Goal: Task Accomplishment & Management: Manage account settings

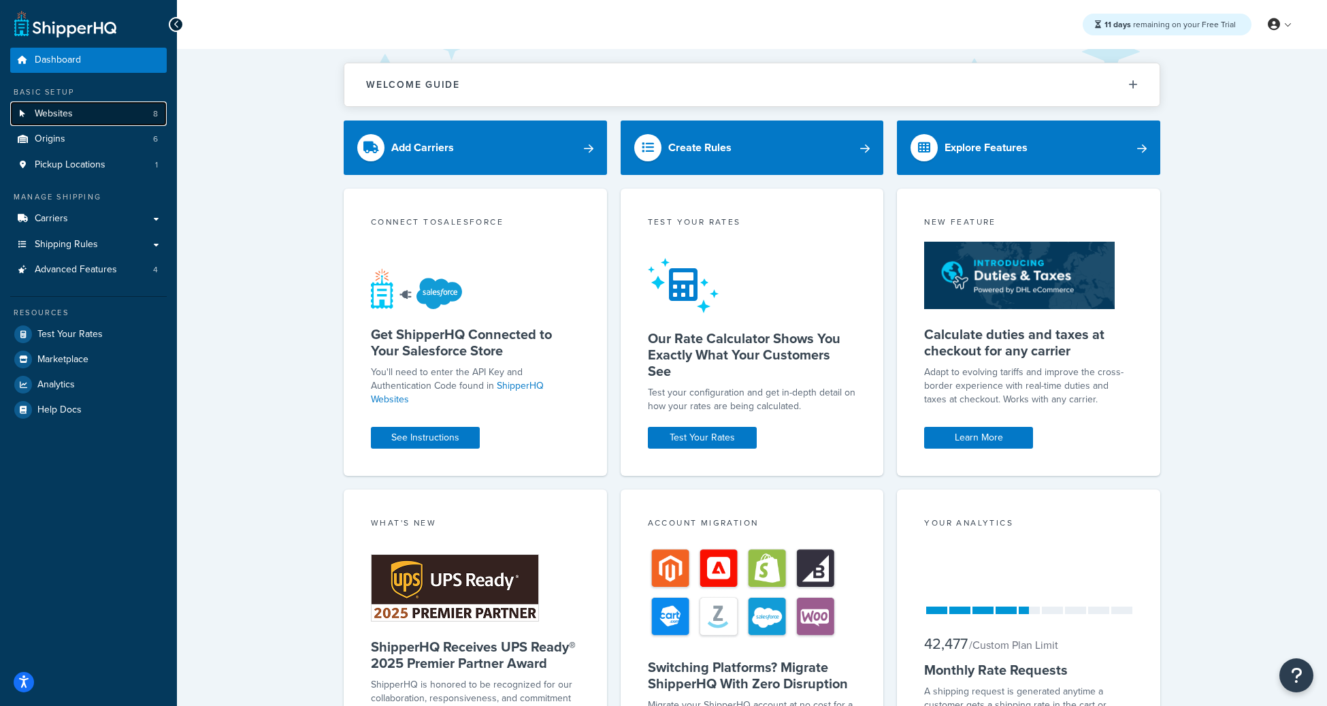
click at [53, 119] on span "Websites" at bounding box center [54, 114] width 38 height 12
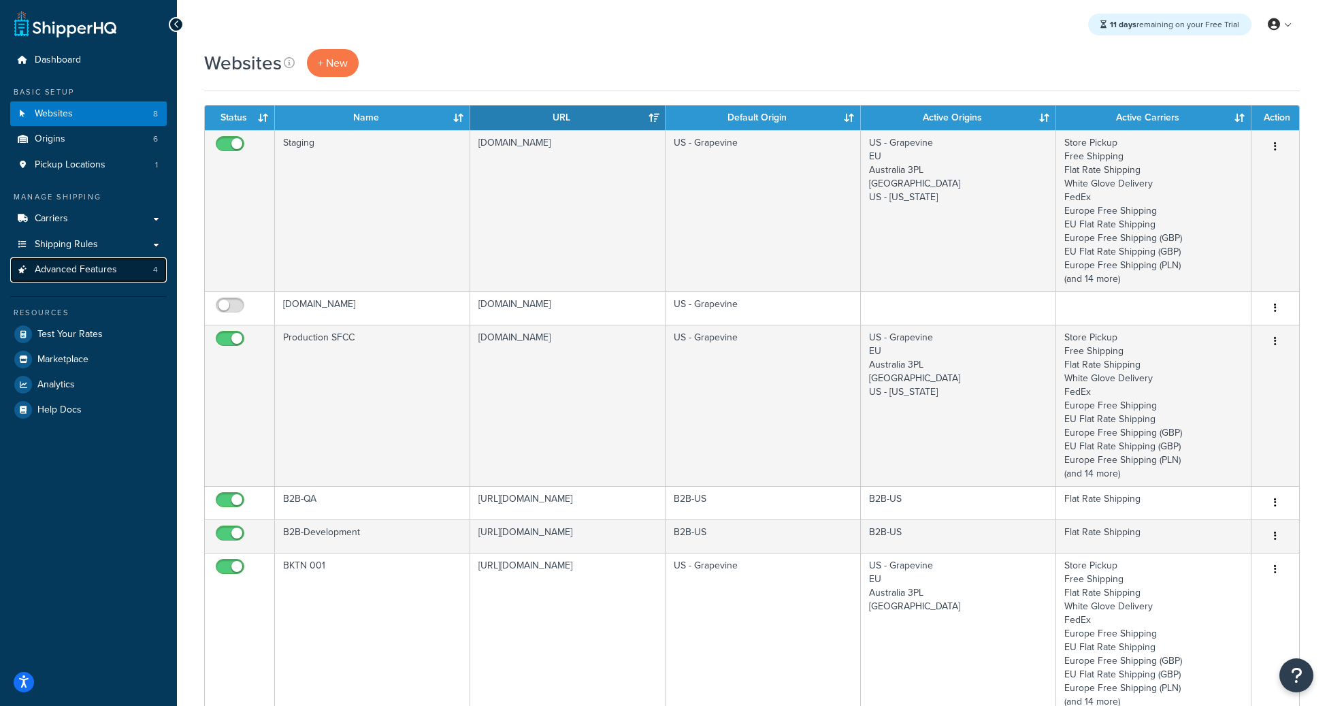
click at [86, 266] on span "Advanced Features" at bounding box center [76, 270] width 82 height 12
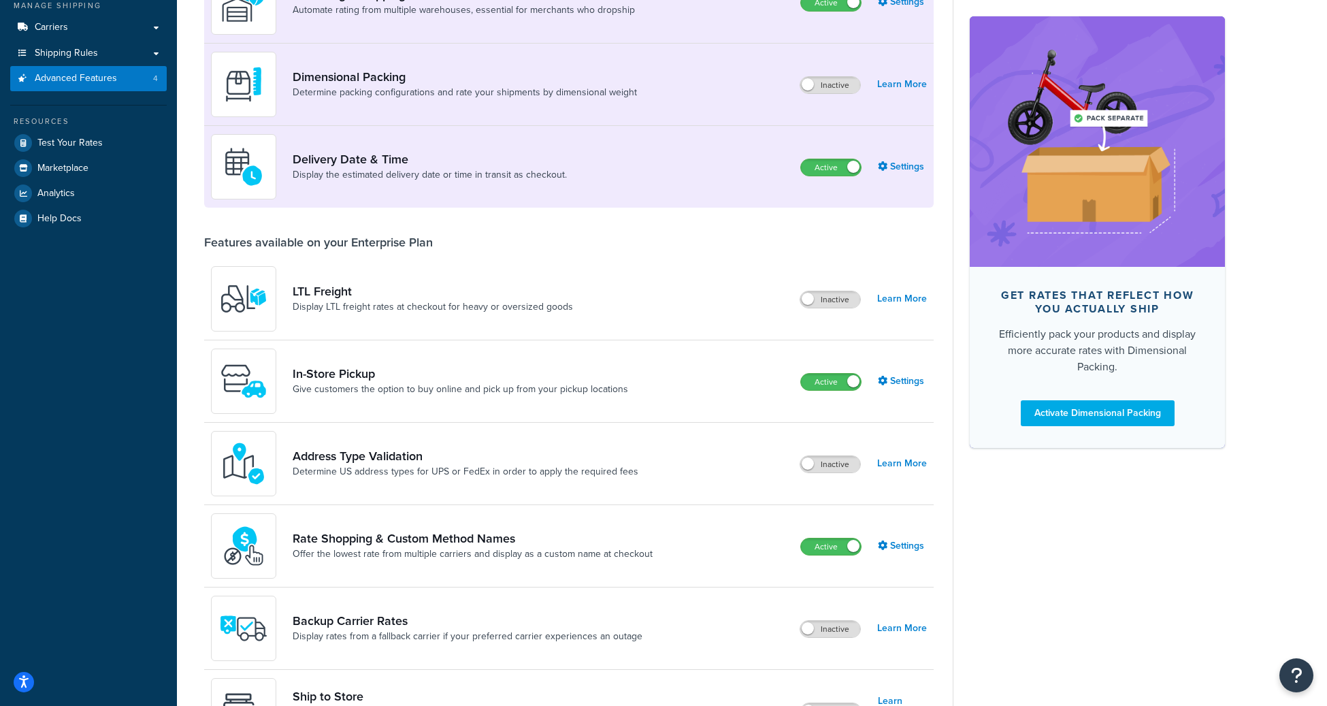
scroll to position [190, 0]
click at [912, 167] on link "Settings" at bounding box center [902, 168] width 49 height 19
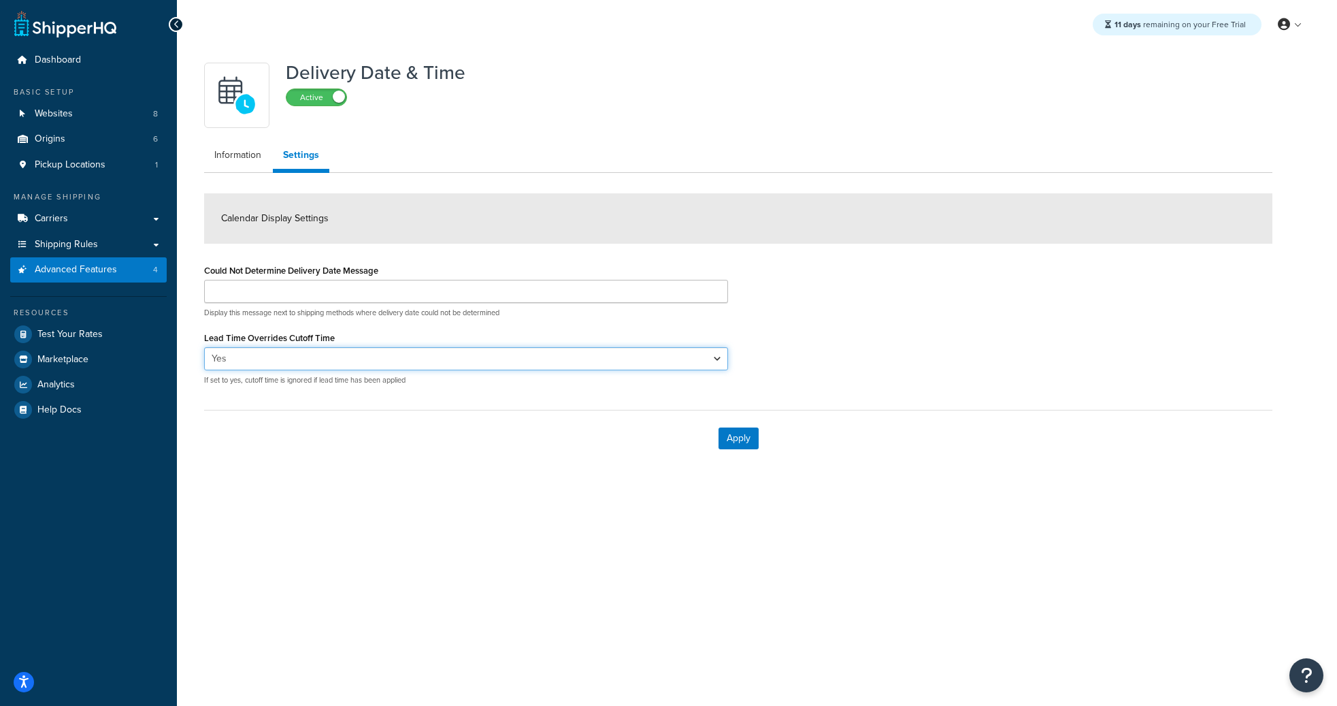
click at [442, 357] on select "Yes No" at bounding box center [466, 358] width 524 height 23
click at [678, 361] on select "Yes No" at bounding box center [466, 358] width 524 height 23
click at [85, 222] on link "Carriers" at bounding box center [88, 218] width 156 height 25
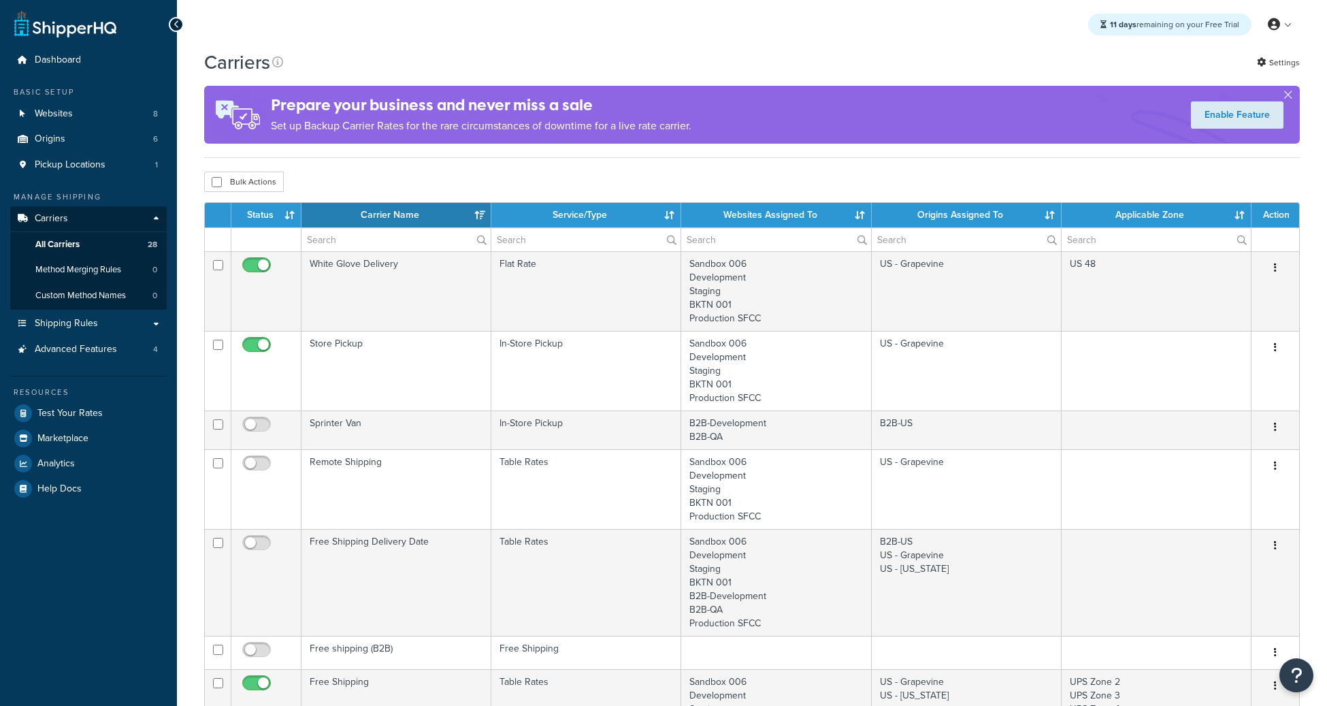
select select "15"
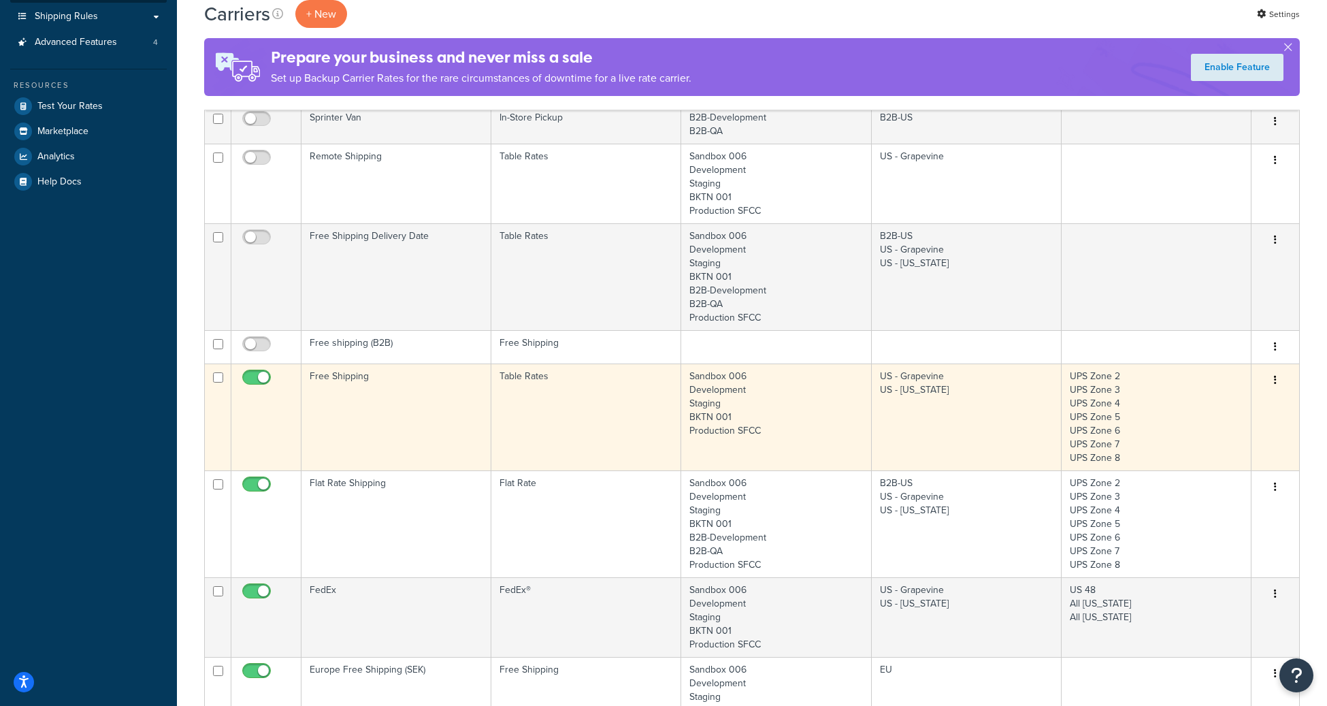
scroll to position [331, 0]
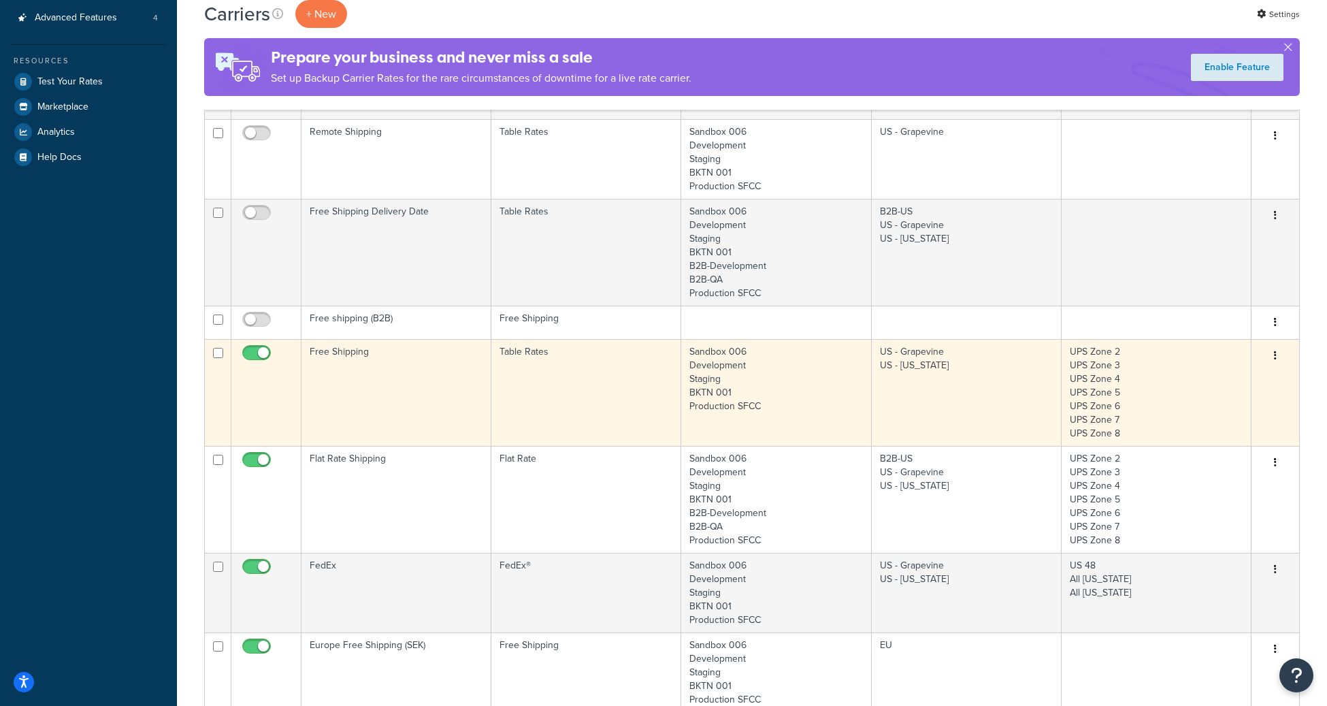
click at [402, 354] on td "Free Shipping" at bounding box center [396, 392] width 190 height 107
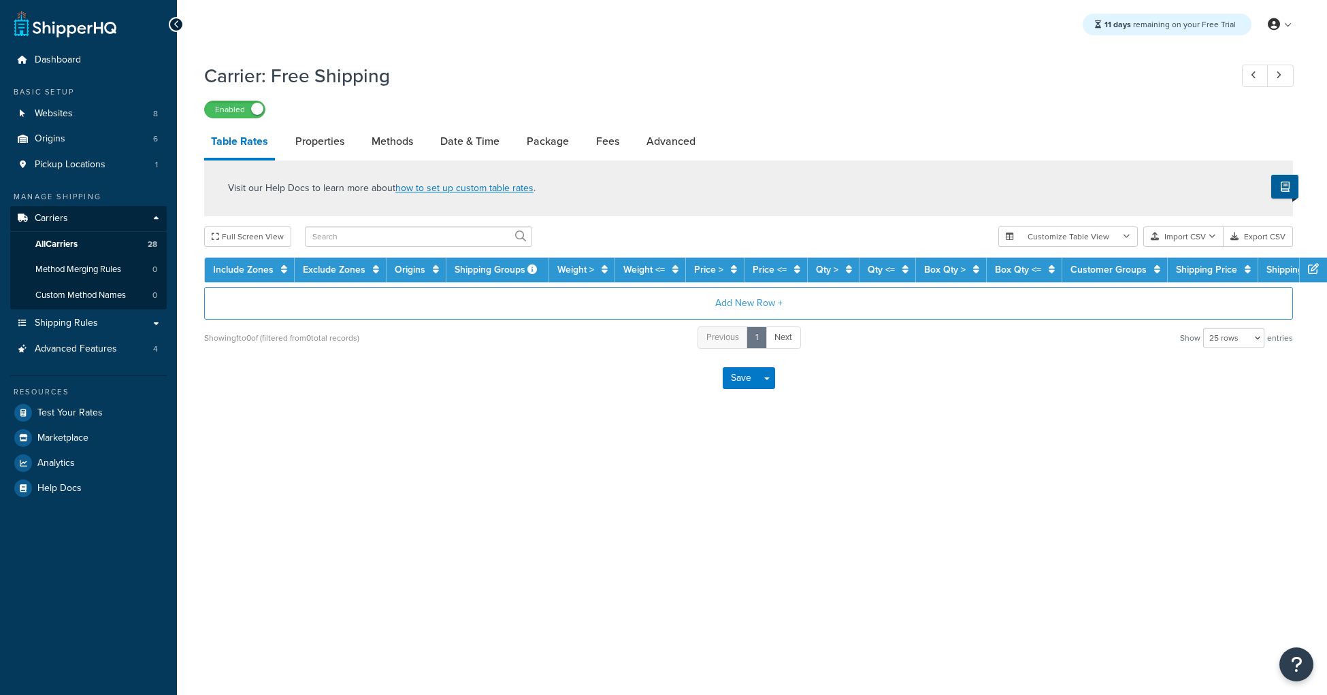
select select "25"
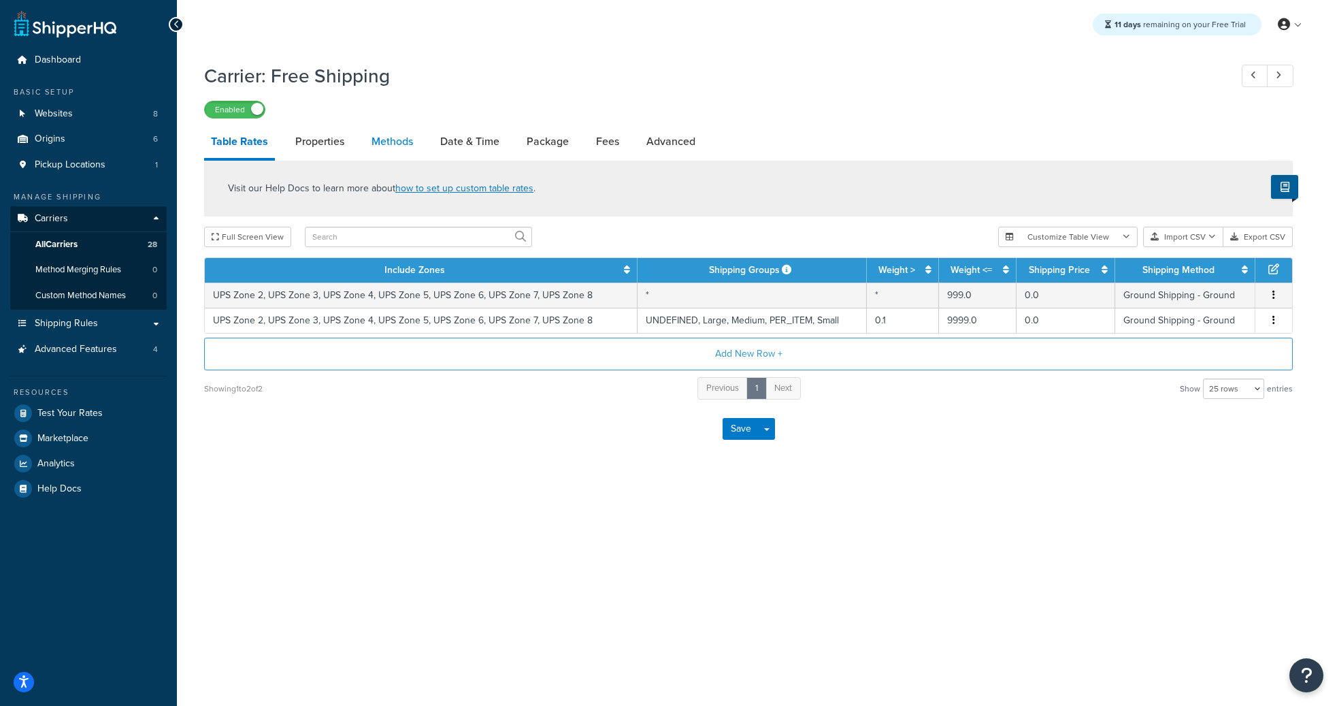
click at [401, 143] on link "Methods" at bounding box center [392, 141] width 55 height 33
select select "25"
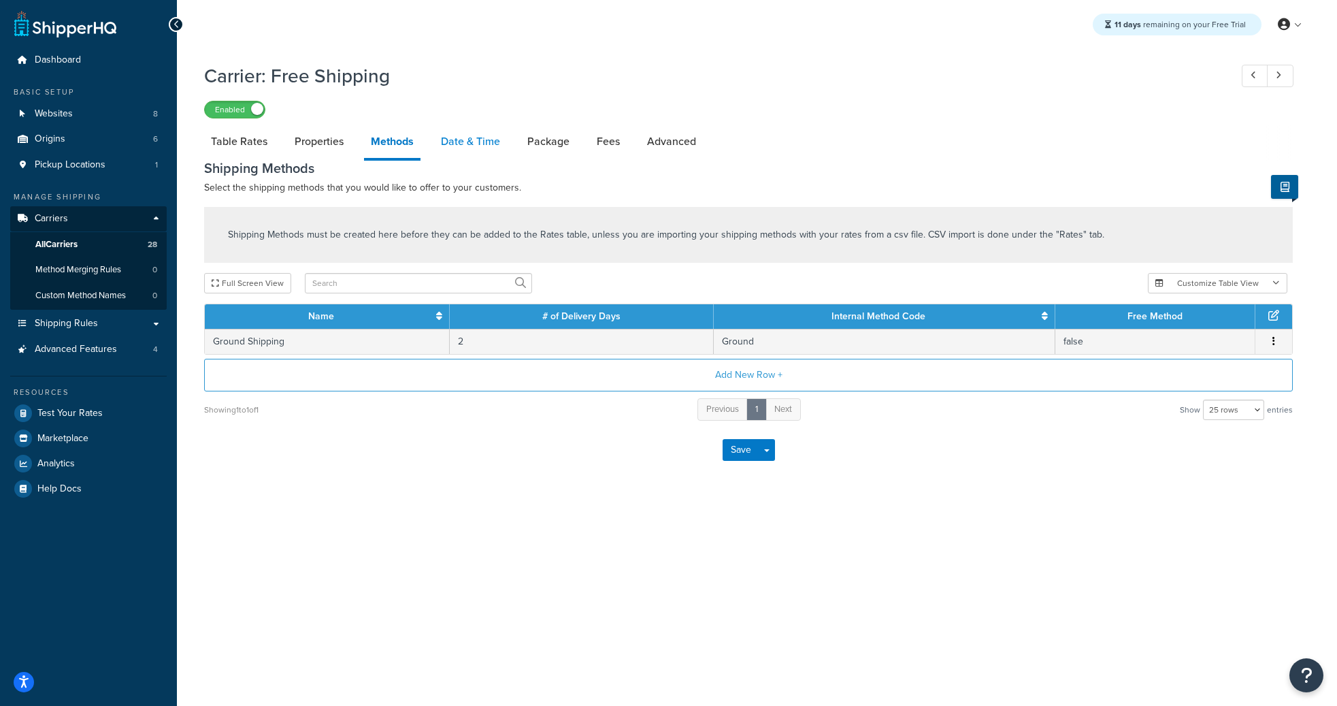
click at [480, 147] on link "Date & Time" at bounding box center [470, 141] width 73 height 33
select select "yMEd"
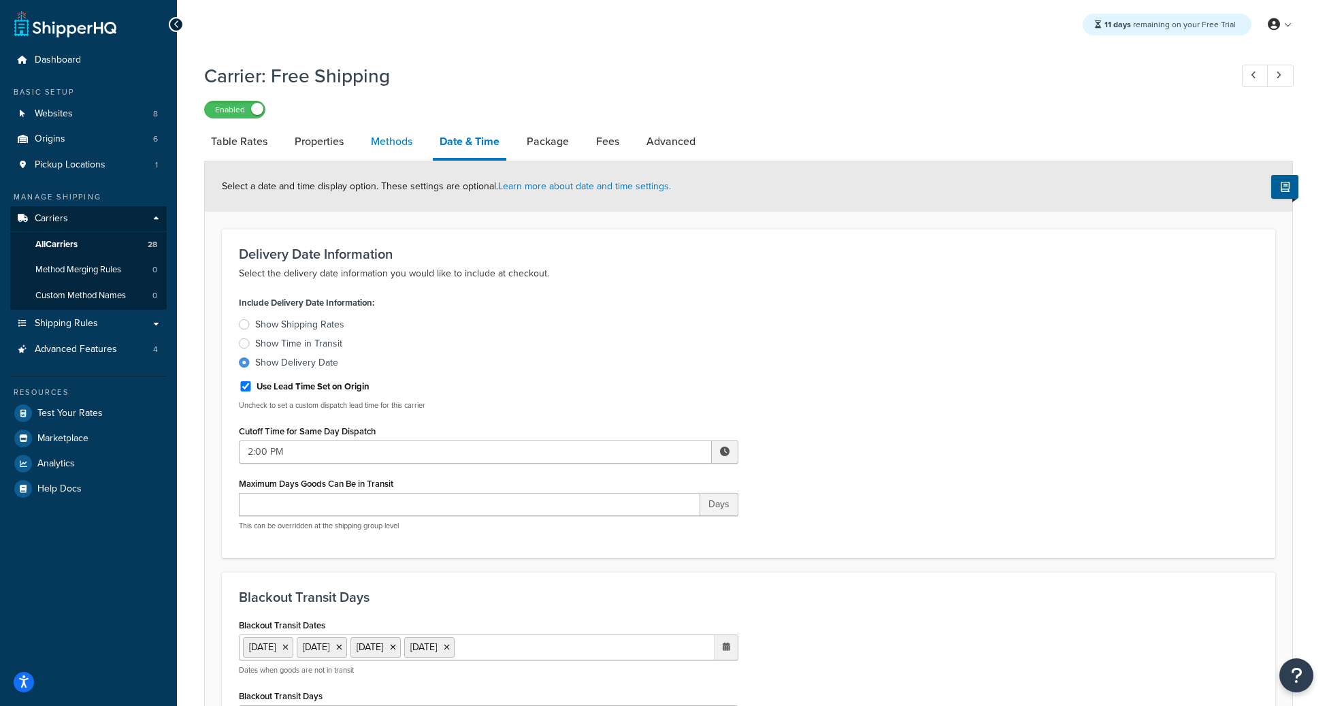
click at [403, 138] on link "Methods" at bounding box center [391, 141] width 55 height 33
select select "25"
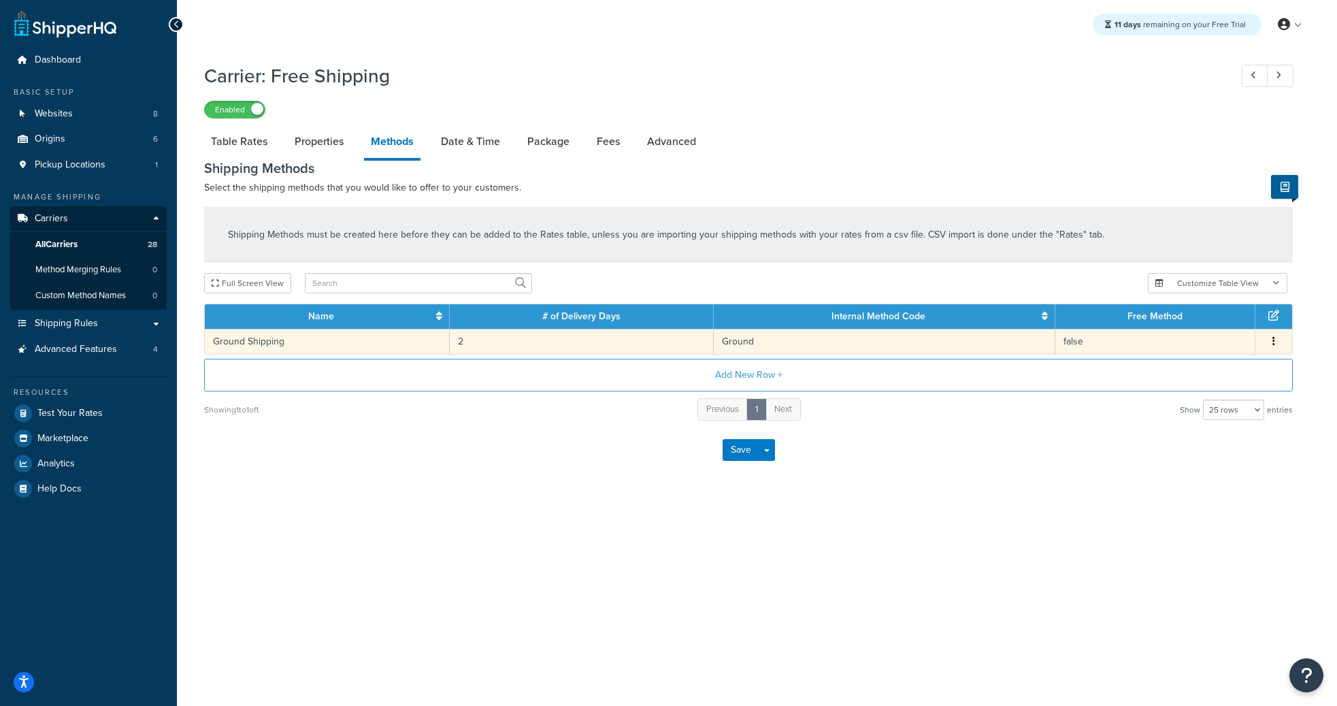
click at [493, 346] on td "2" at bounding box center [582, 341] width 264 height 25
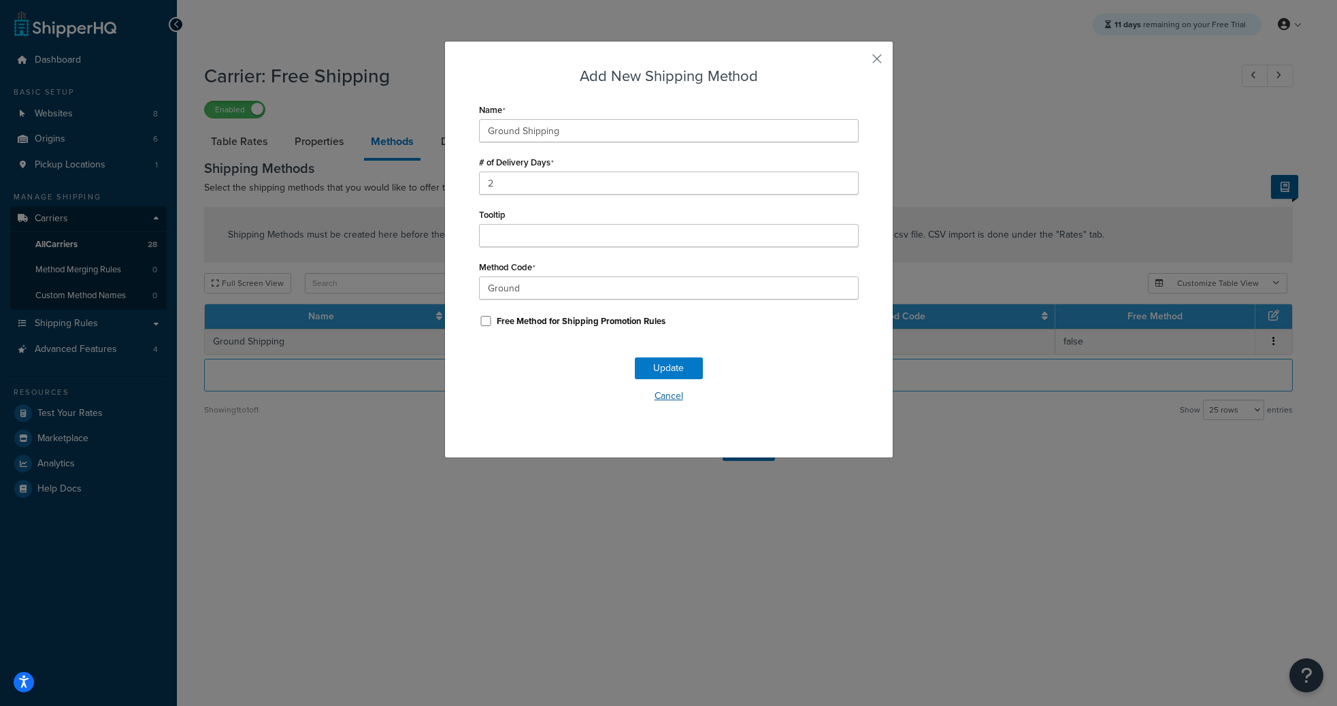
click at [668, 397] on button "Cancel" at bounding box center [669, 396] width 380 height 20
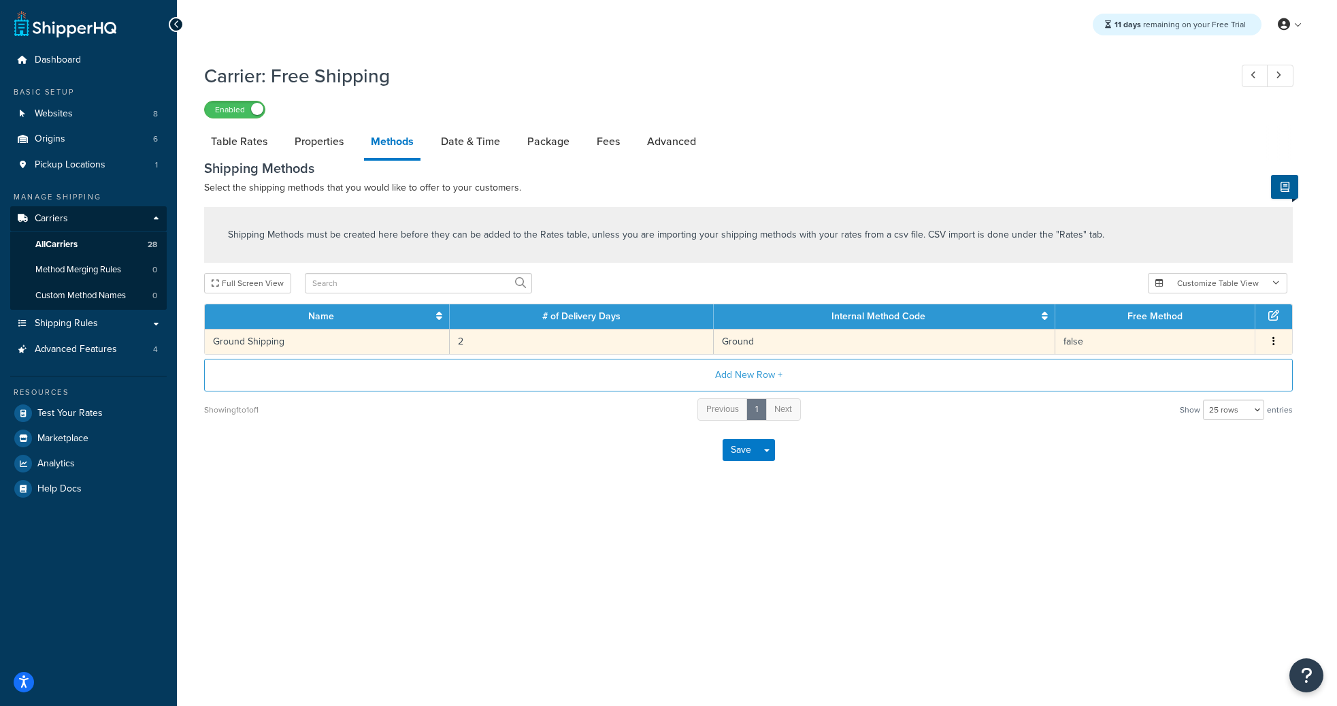
click at [1272, 342] on button "button" at bounding box center [1273, 341] width 11 height 15
click at [942, 544] on div "11 days remaining on your Free Trial My Profile Billing Global Settings Contact…" at bounding box center [757, 353] width 1160 height 706
click at [520, 343] on td "2" at bounding box center [582, 341] width 264 height 25
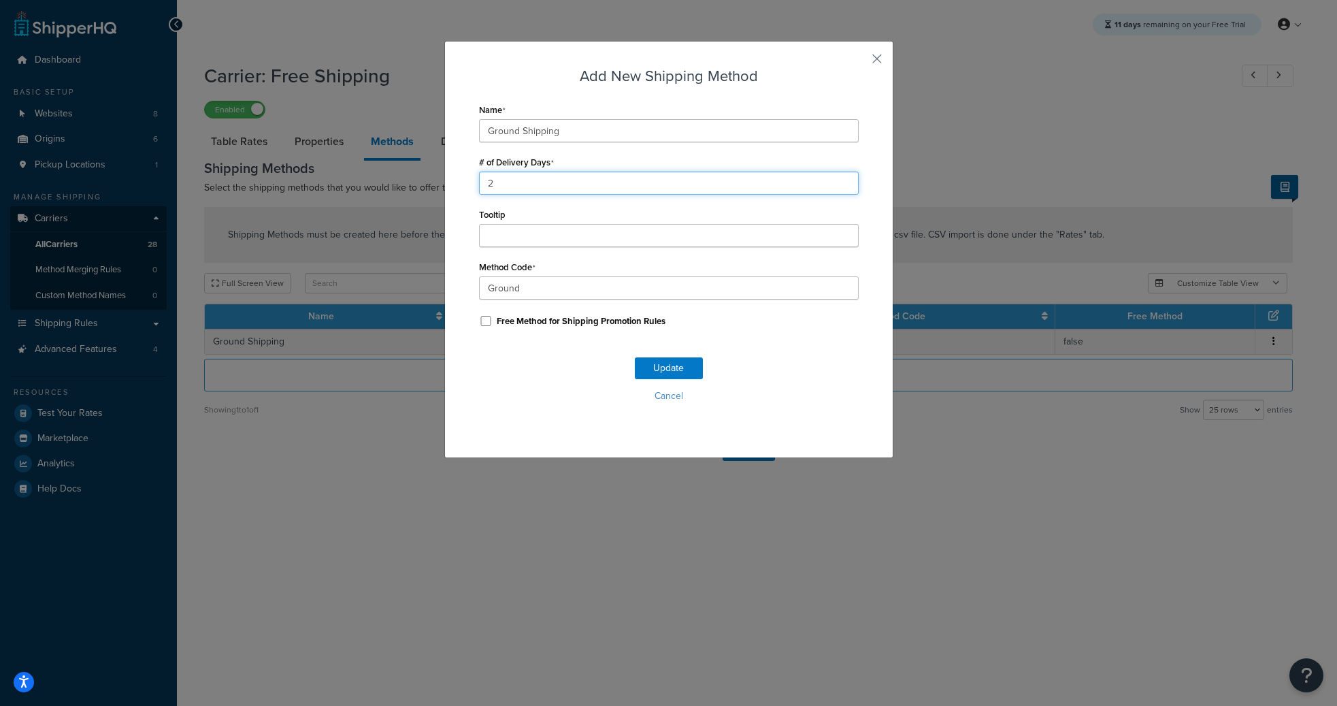
drag, startPoint x: 510, startPoint y: 186, endPoint x: 420, endPoint y: 173, distance: 90.6
click at [420, 173] on div "Add New Shipping Method Name Ground Shipping # of Delivery Days 2 Tooltip Metho…" at bounding box center [668, 353] width 1337 height 706
type input "0"
click at [665, 398] on button "Cancel" at bounding box center [669, 396] width 380 height 20
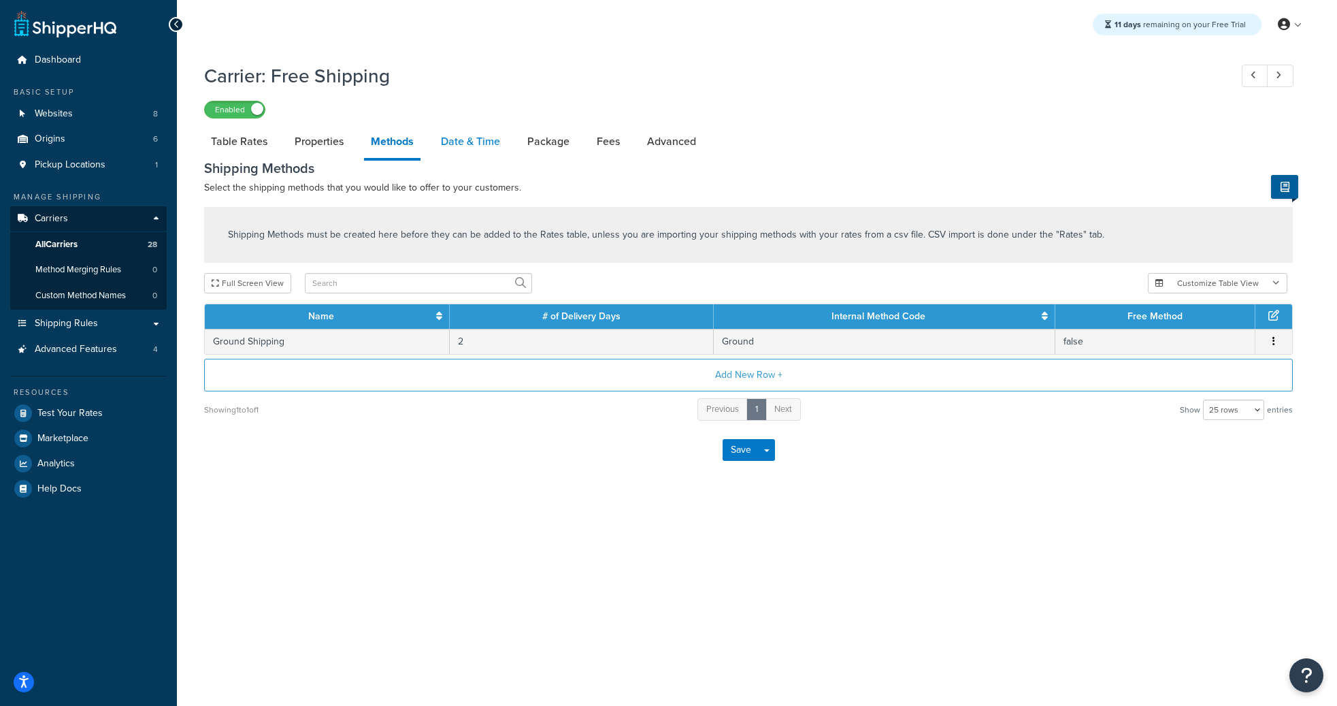
click at [468, 136] on link "Date & Time" at bounding box center [470, 141] width 73 height 33
select select "yMEd"
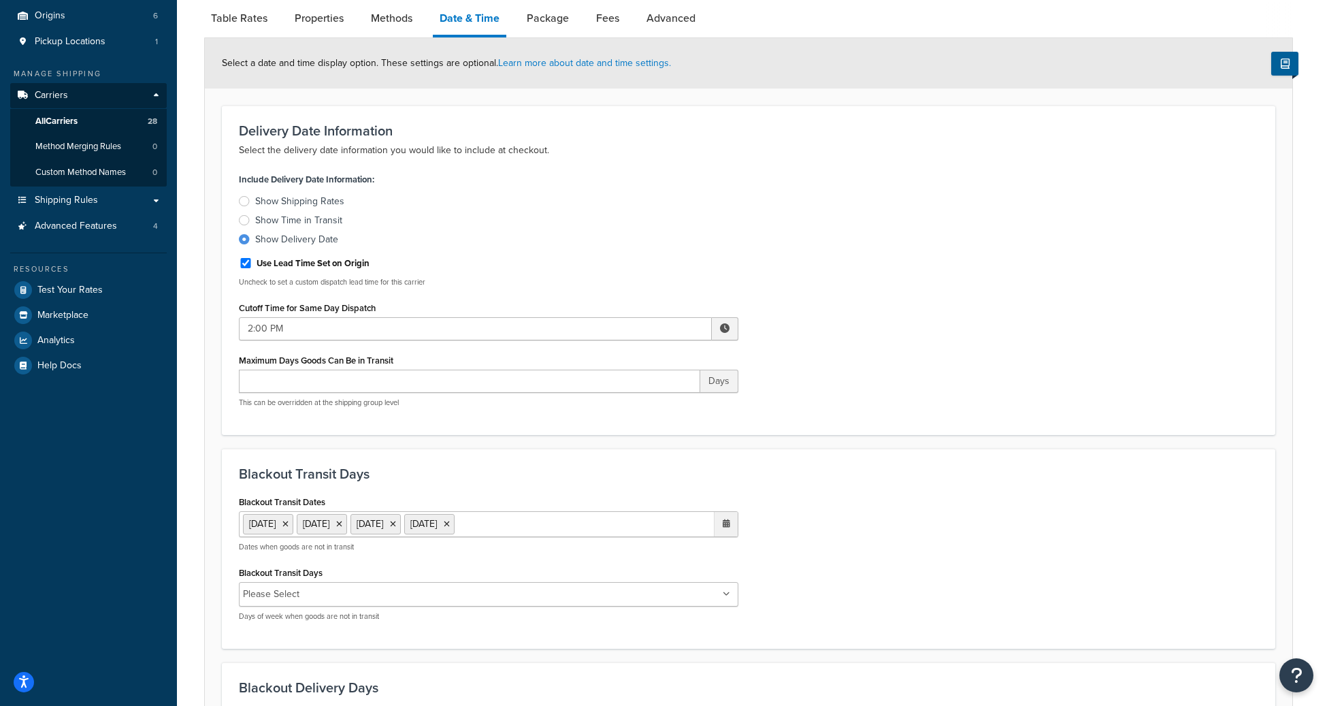
scroll to position [27, 0]
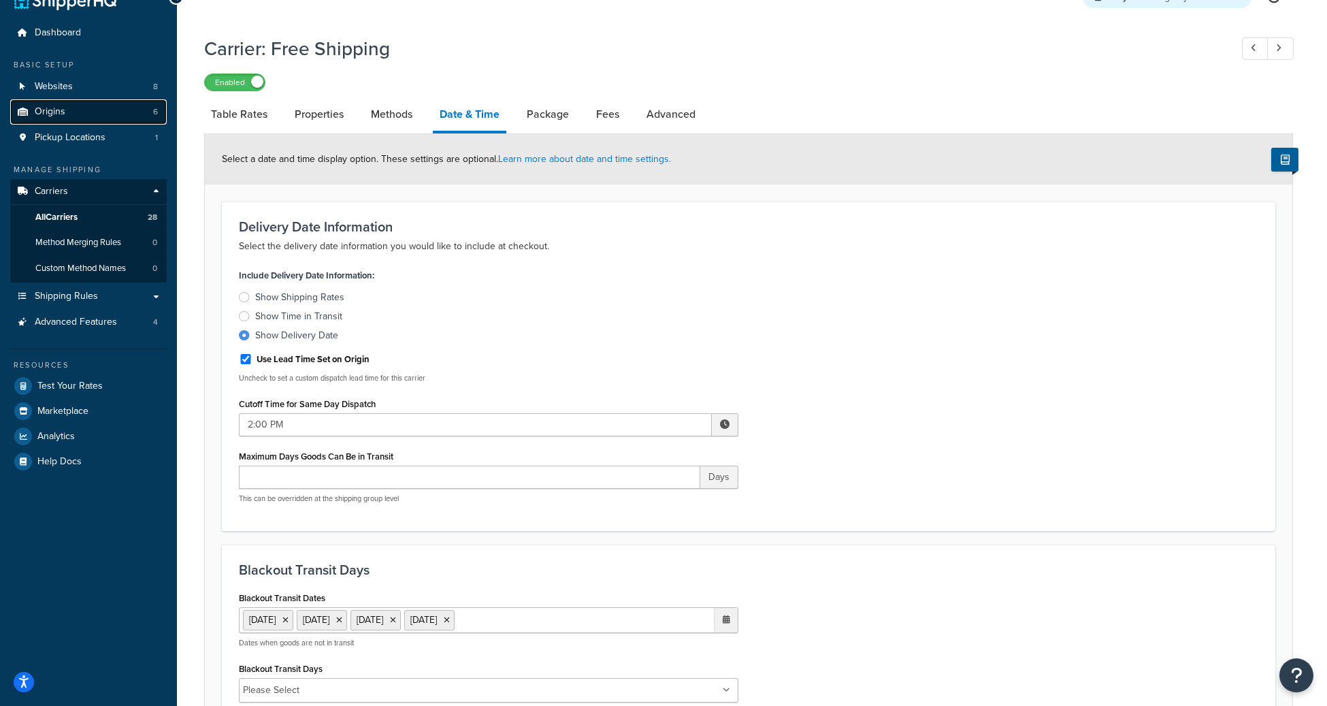
click at [96, 118] on link "Origins 6" at bounding box center [88, 111] width 156 height 25
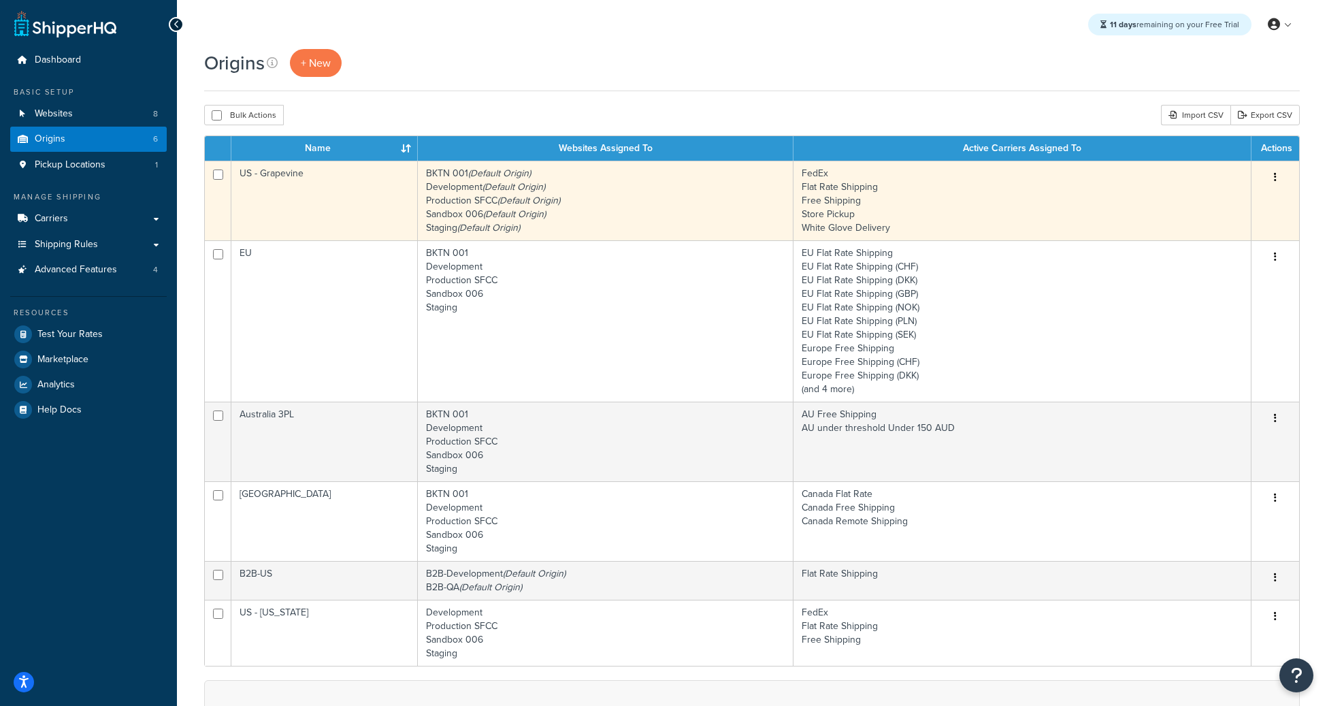
click at [354, 207] on td "US - Grapevine" at bounding box center [324, 201] width 186 height 80
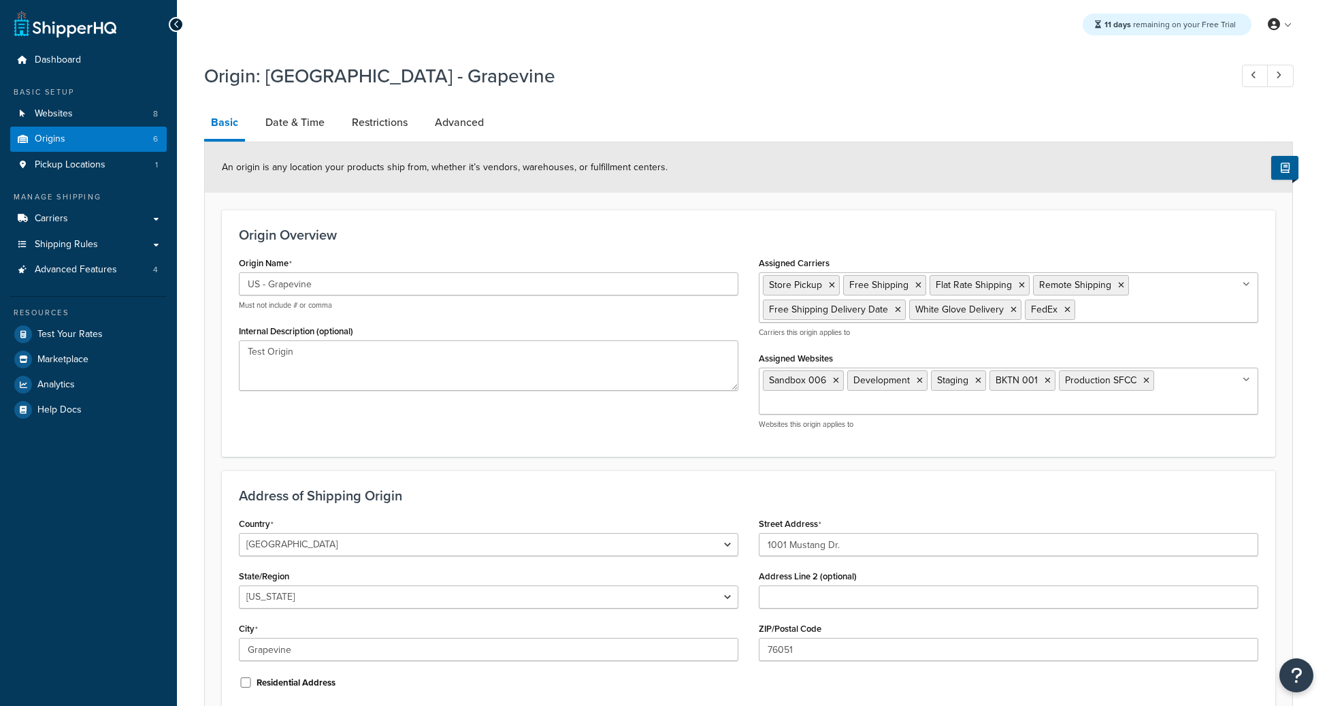
select select "43"
click at [287, 120] on link "Date & Time" at bounding box center [295, 122] width 73 height 33
